Goal: Navigation & Orientation: Find specific page/section

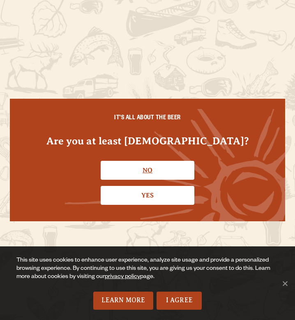
click at [168, 168] on link "No" at bounding box center [148, 170] width 94 height 19
click at [142, 203] on link "Yes" at bounding box center [148, 195] width 94 height 19
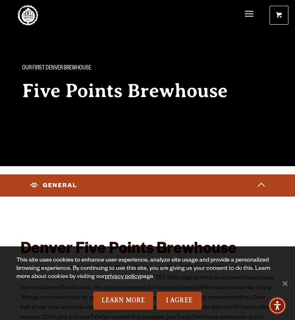
click at [248, 16] on span "Menu" at bounding box center [249, 14] width 9 height 17
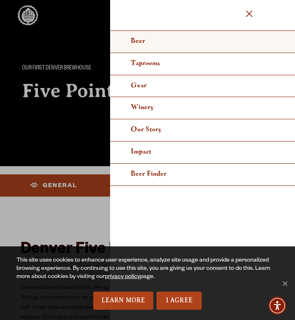
click at [148, 42] on link "Beer" at bounding box center [202, 42] width 185 height 22
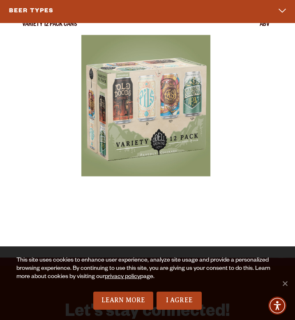
scroll to position [3005, 0]
